Goal: Information Seeking & Learning: Learn about a topic

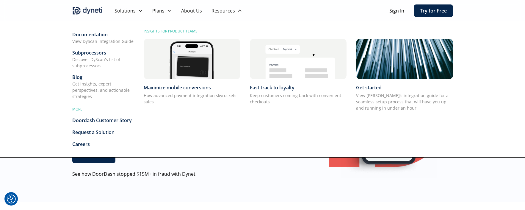
click at [79, 78] on div "Blog" at bounding box center [103, 76] width 62 height 7
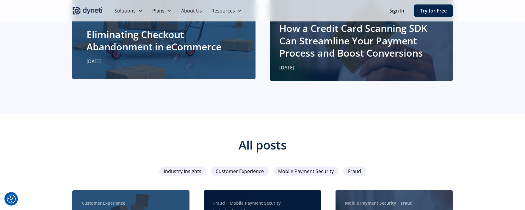
scroll to position [264, 0]
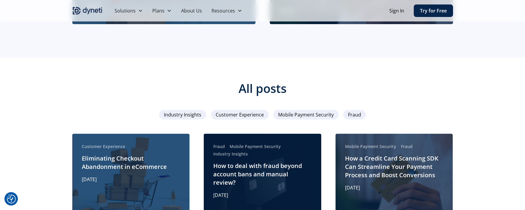
click at [297, 111] on span "Mobile Payment Security" at bounding box center [306, 114] width 56 height 7
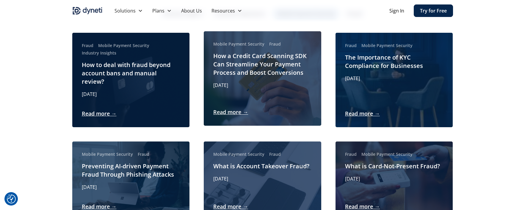
scroll to position [365, 0]
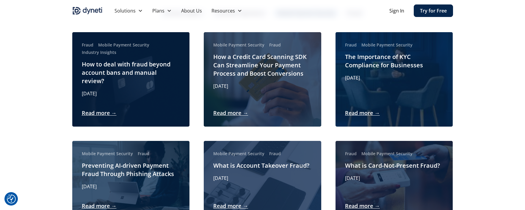
click at [390, 7] on link "Sign In" at bounding box center [396, 10] width 15 height 7
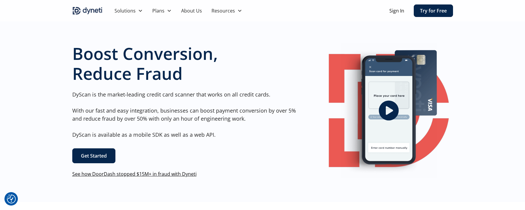
click at [431, 13] on link "Try for Free" at bounding box center [433, 10] width 39 height 12
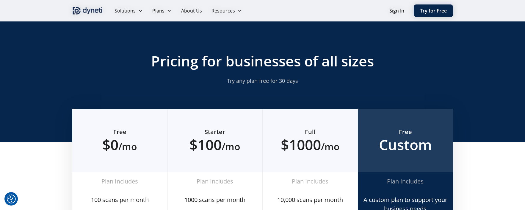
click at [87, 8] on img "home" at bounding box center [87, 11] width 30 height 10
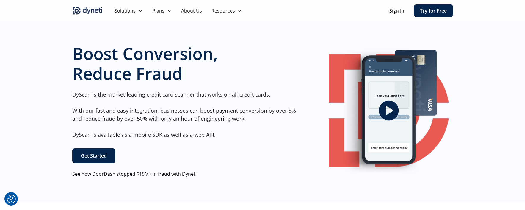
click at [94, 157] on link "Get Started" at bounding box center [93, 155] width 43 height 15
